Goal: Find specific page/section: Find specific page/section

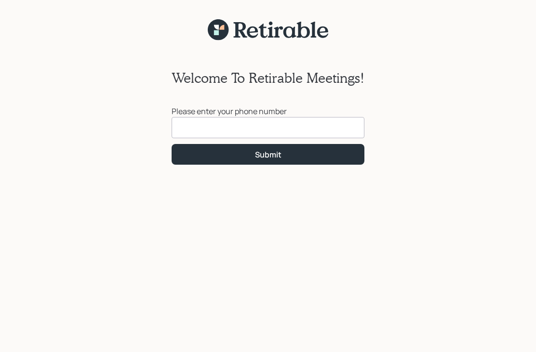
click at [307, 128] on input at bounding box center [268, 127] width 193 height 21
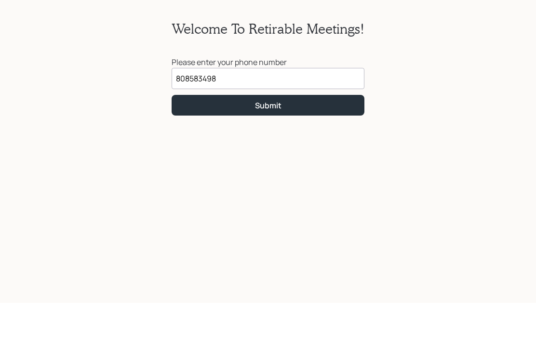
type input "[PHONE_NUMBER]"
click at [317, 144] on button "Submit" at bounding box center [268, 154] width 193 height 21
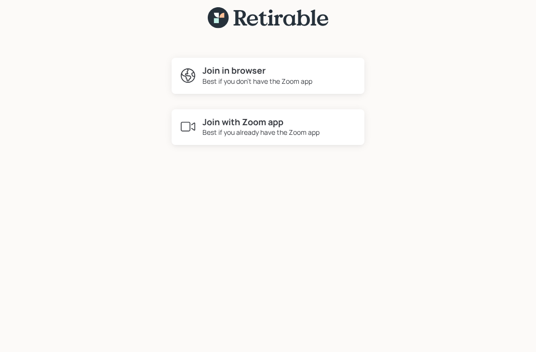
click at [288, 117] on h4 "Join with Zoom app" at bounding box center [260, 122] width 117 height 11
